Goal: Go to known website: Access a specific website the user already knows

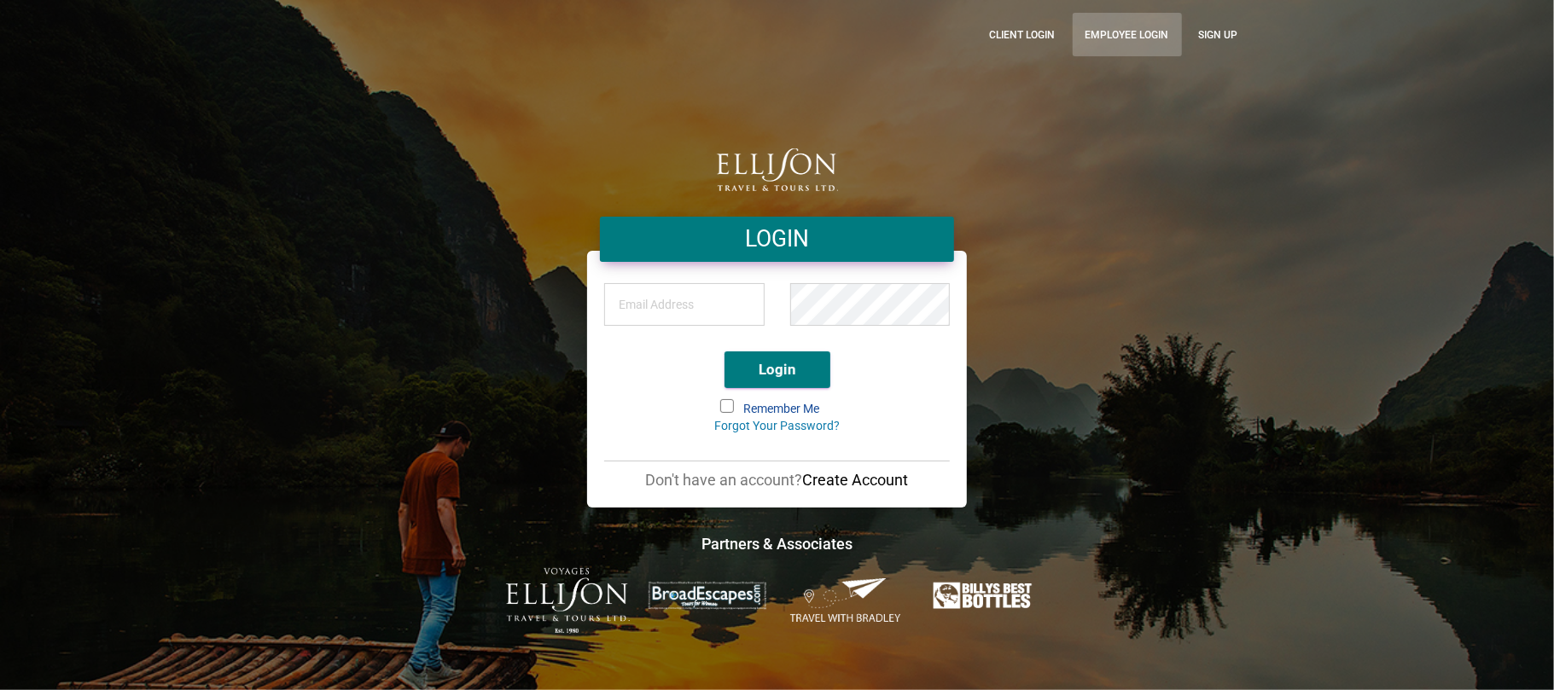
click at [1119, 32] on link "Employee Login" at bounding box center [1127, 35] width 109 height 44
